Goal: Use online tool/utility: Use online tool/utility

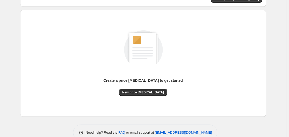
scroll to position [57, 0]
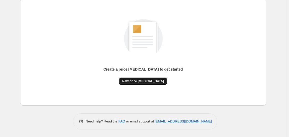
click at [132, 81] on span "New price [MEDICAL_DATA]" at bounding box center [143, 81] width 42 height 4
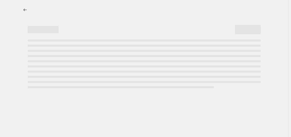
select select "percentage"
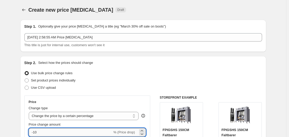
click at [67, 128] on input "-10" at bounding box center [71, 132] width 84 height 8
type input "-1"
type input "-35"
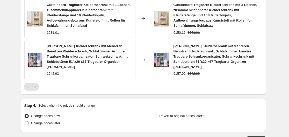
scroll to position [456, 0]
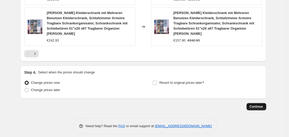
click at [260, 104] on span "Continue" at bounding box center [255, 106] width 13 height 4
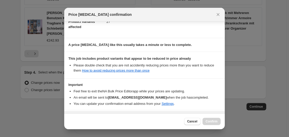
scroll to position [81, 0]
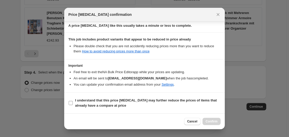
drag, startPoint x: 93, startPoint y: 102, endPoint x: 102, endPoint y: 104, distance: 9.5
click at [93, 102] on b "I understand that this price [MEDICAL_DATA] may further reduce the prices of it…" at bounding box center [145, 102] width 141 height 9
click at [73, 102] on input "I understand that this price [MEDICAL_DATA] may further reduce the prices of it…" at bounding box center [71, 103] width 4 height 4
checkbox input "true"
click at [212, 119] on span "Confirm" at bounding box center [211, 121] width 12 height 4
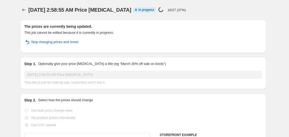
select select "percentage"
